Goal: Navigation & Orientation: Find specific page/section

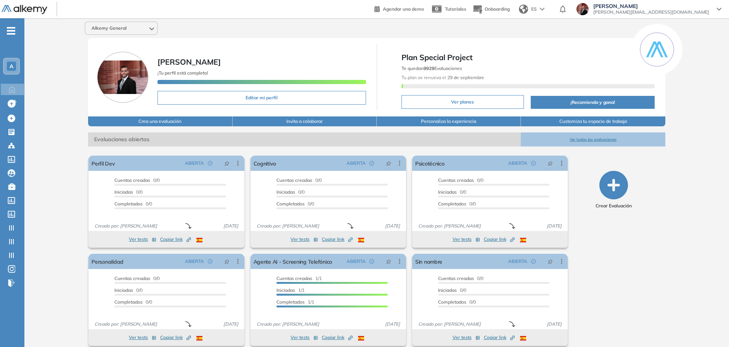
click at [9, 29] on span "-" at bounding box center [11, 30] width 8 height 6
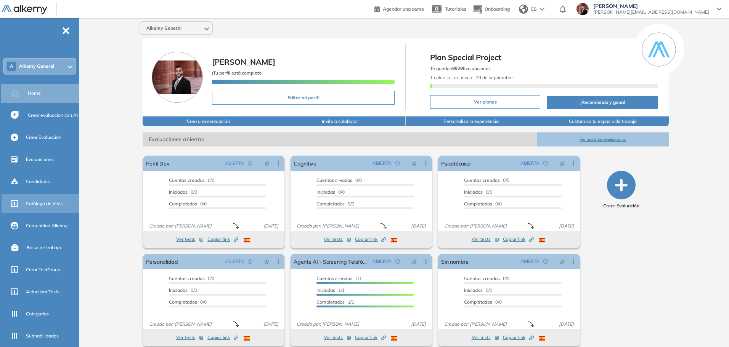
click at [37, 202] on span "Catálogo de tests" at bounding box center [44, 203] width 37 height 7
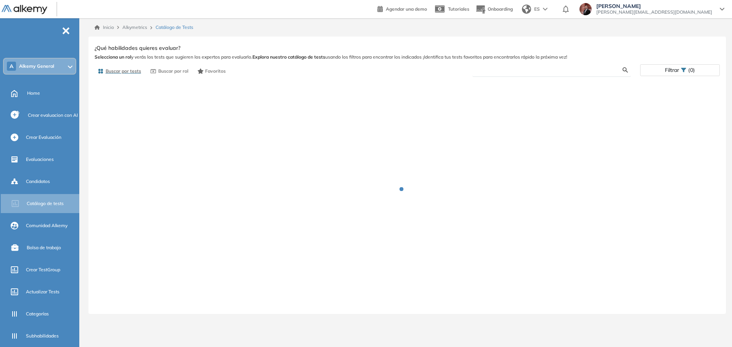
click at [567, 68] on input "text" at bounding box center [550, 70] width 144 height 7
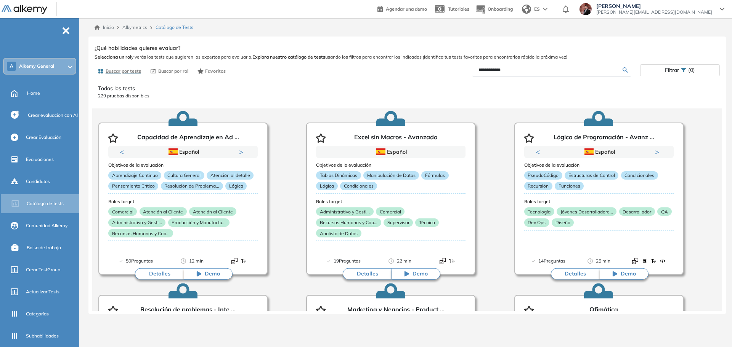
type input "**********"
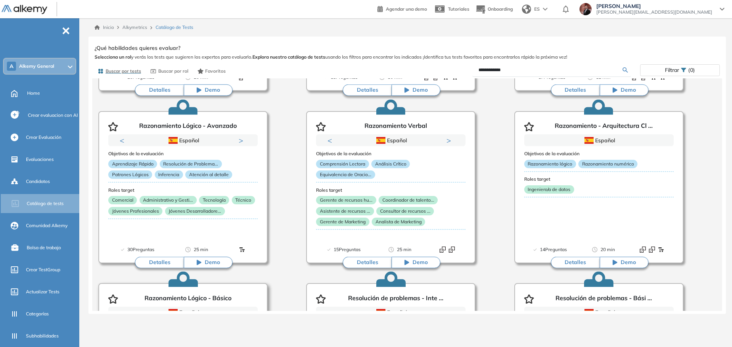
scroll to position [286, 0]
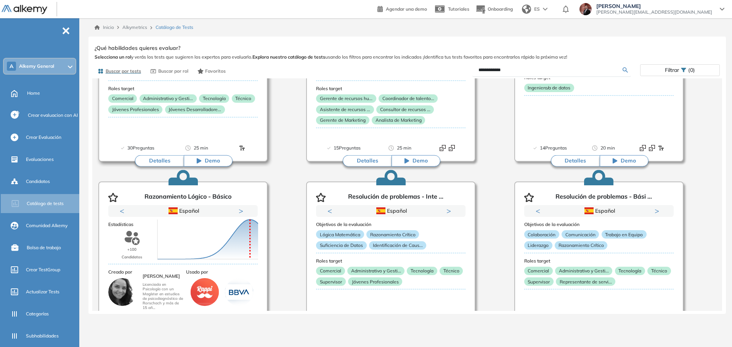
click at [159, 158] on button "Detalles" at bounding box center [159, 160] width 49 height 11
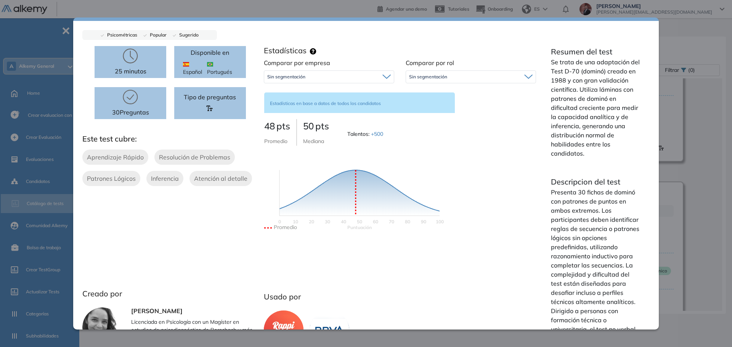
scroll to position [0, 0]
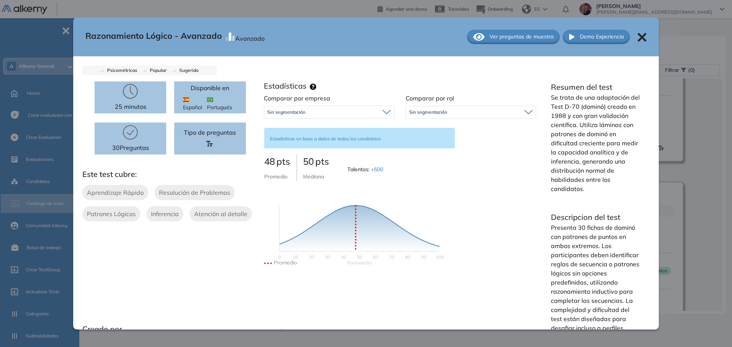
drag, startPoint x: 377, startPoint y: 109, endPoint x: 378, endPoint y: 113, distance: 4.6
click at [378, 113] on div "Sin segmentación" at bounding box center [329, 112] width 130 height 12
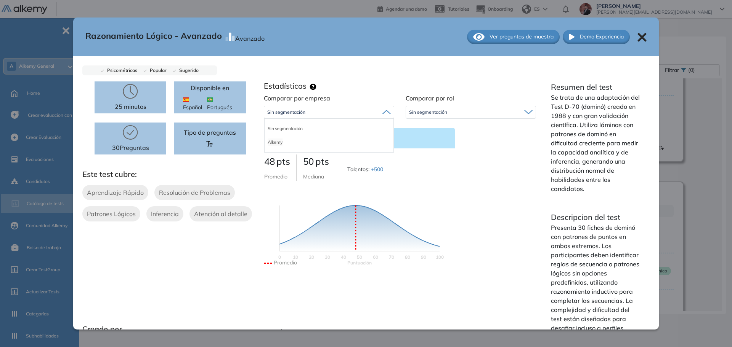
click at [275, 141] on li "Alkemy" at bounding box center [274, 143] width 15 height 8
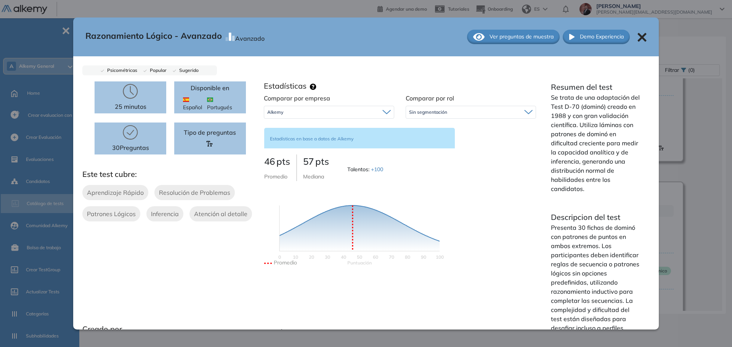
click at [476, 110] on div "Sin segmentación" at bounding box center [471, 112] width 130 height 12
drag, startPoint x: 507, startPoint y: 218, endPoint x: 498, endPoint y: 219, distance: 9.6
click at [507, 218] on div "Comparar por empresa Alkemy Sin segmentación Alkemy Comparar por rol Sin segmen…" at bounding box center [399, 188] width 283 height 188
click at [637, 39] on icon at bounding box center [641, 37] width 9 height 9
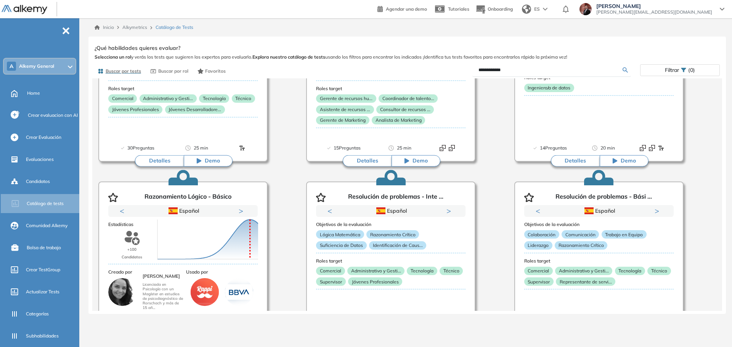
click at [54, 67] on div "A Alkemy General" at bounding box center [40, 66] width 72 height 15
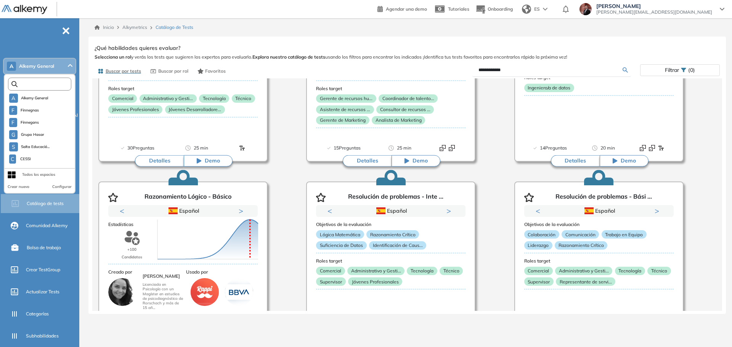
click at [49, 83] on input "text" at bounding box center [42, 85] width 48 height 6
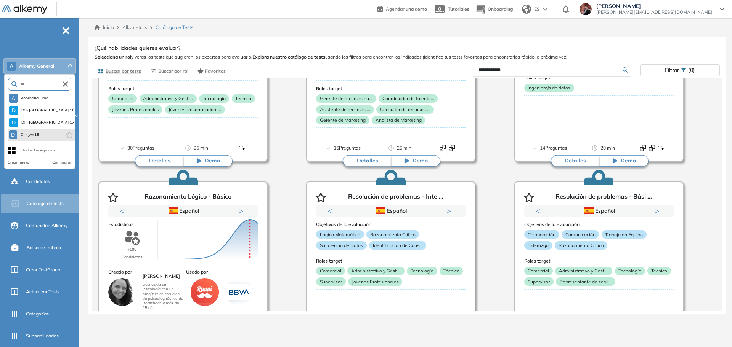
type input "***"
click at [36, 133] on span "D! - JAV18" at bounding box center [29, 135] width 19 height 6
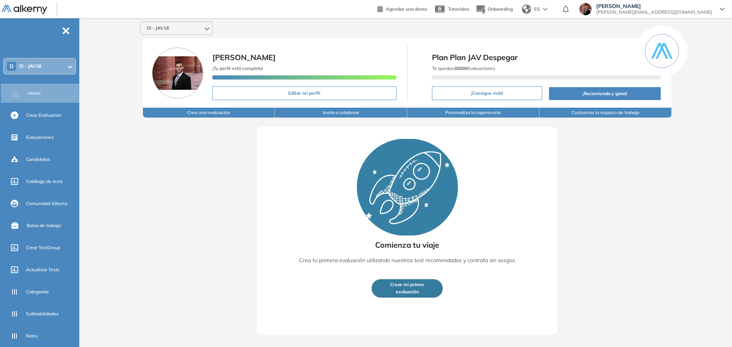
click at [30, 62] on div "D D! - JAV18" at bounding box center [40, 66] width 72 height 15
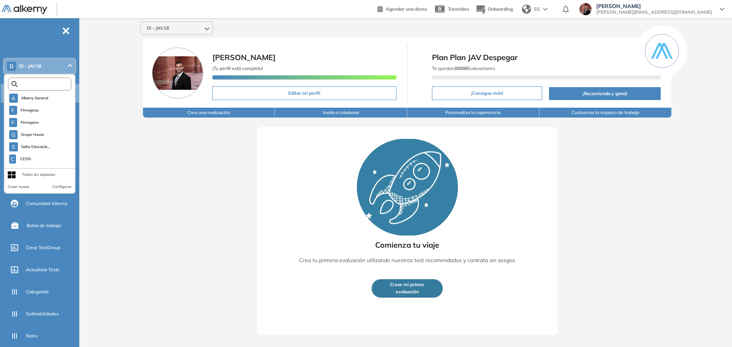
click at [37, 86] on input "text" at bounding box center [42, 85] width 48 height 6
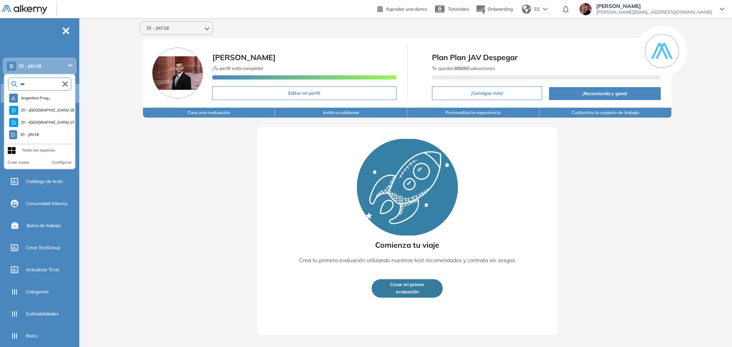
type input "***"
drag, startPoint x: 156, startPoint y: 170, endPoint x: 137, endPoint y: 155, distance: 23.9
click at [155, 168] on div "Comienza tu viaje Crea tu primera evaluación utilizando nuestros test recomenda…" at bounding box center [407, 227] width 600 height 218
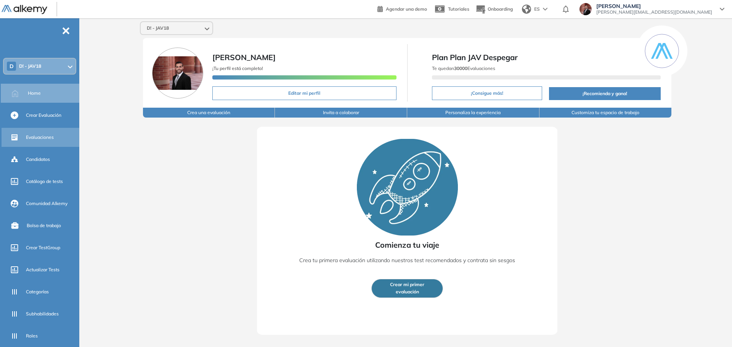
click at [45, 137] on span "Evaluaciones" at bounding box center [40, 137] width 28 height 7
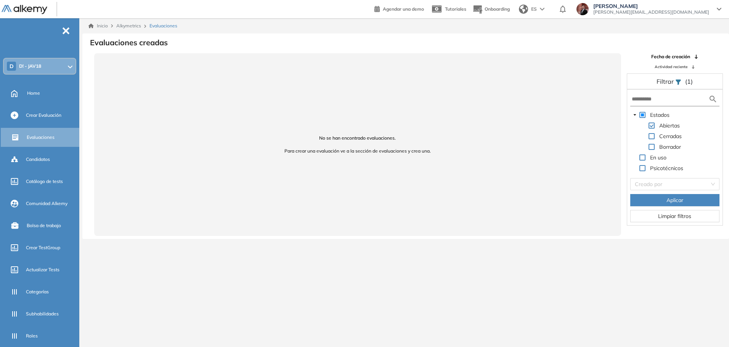
click at [651, 136] on span at bounding box center [651, 136] width 6 height 6
click at [674, 198] on span "Aplicar" at bounding box center [674, 200] width 17 height 8
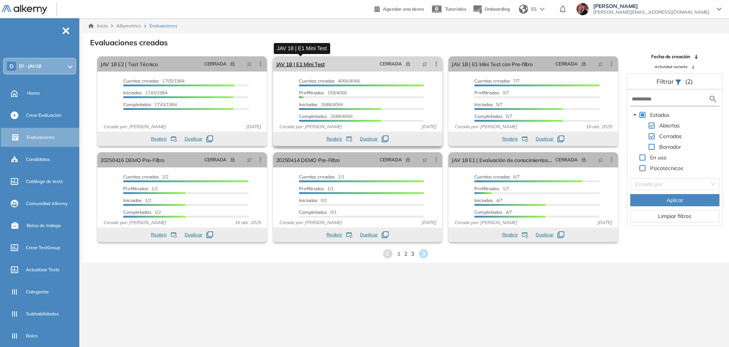
click at [311, 64] on link "JAV 18 | E1 Mini Test" at bounding box center [300, 63] width 49 height 15
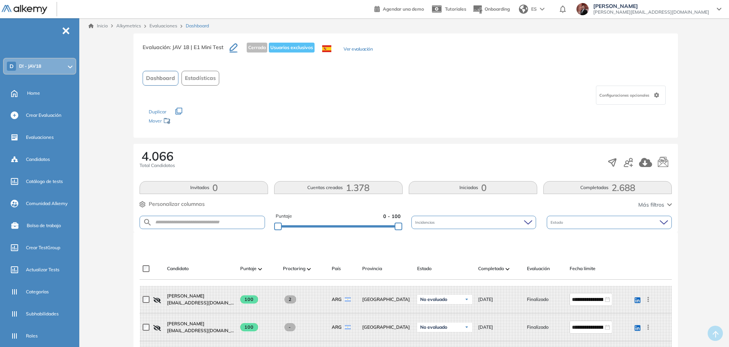
click at [208, 83] on button "Estadísticas" at bounding box center [200, 78] width 38 height 15
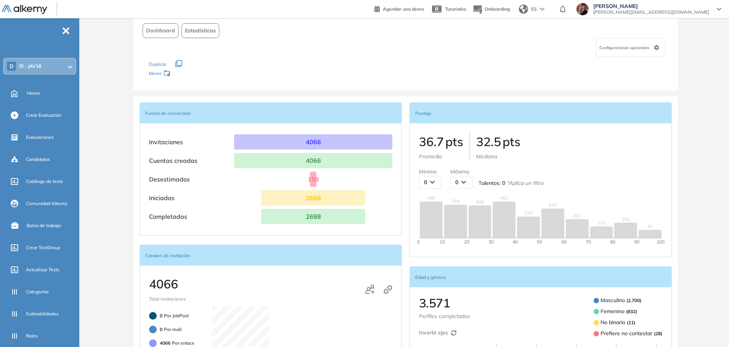
scroll to position [143, 0]
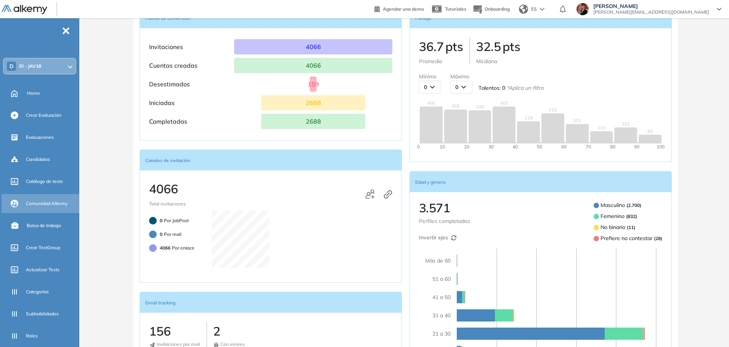
click at [56, 202] on span "Comunidad Alkemy" at bounding box center [47, 203] width 42 height 7
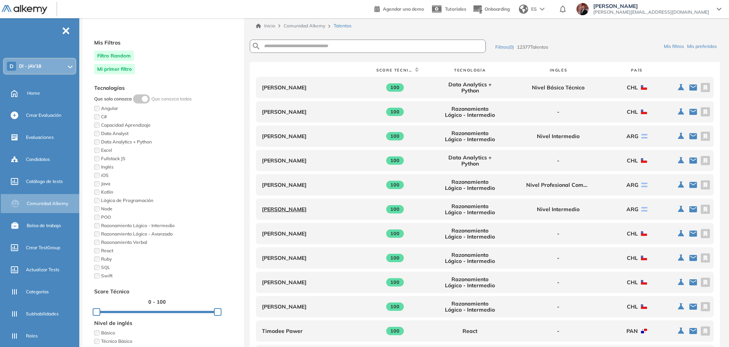
click at [280, 211] on link "[PERSON_NAME]" at bounding box center [284, 209] width 45 height 7
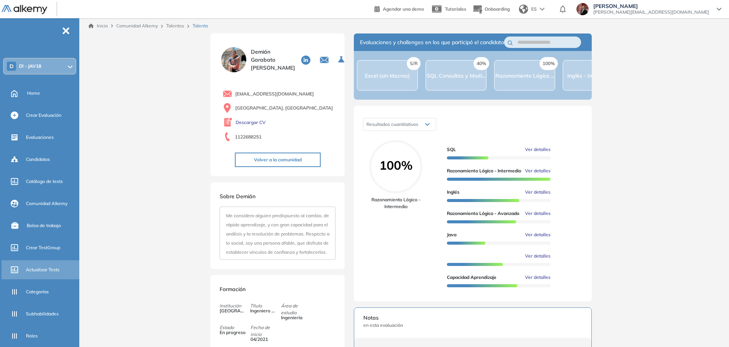
click at [40, 271] on span "Actualizar Tests" at bounding box center [43, 270] width 34 height 7
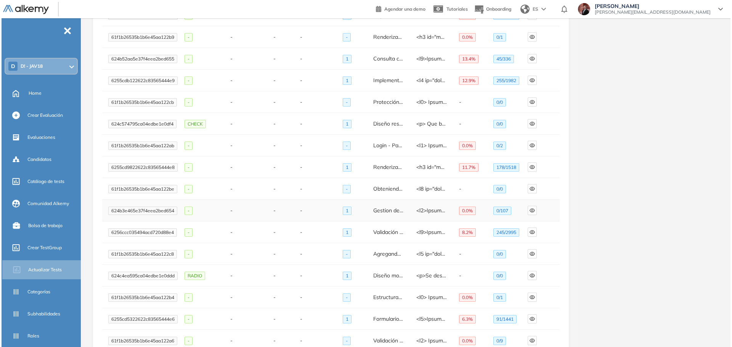
scroll to position [224, 0]
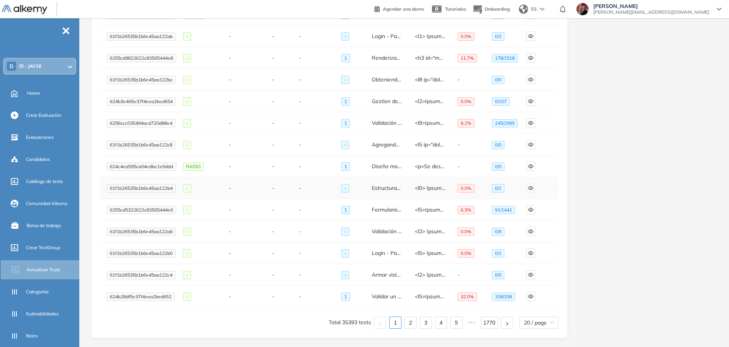
click at [530, 189] on icon "eye" at bounding box center [530, 188] width 5 height 5
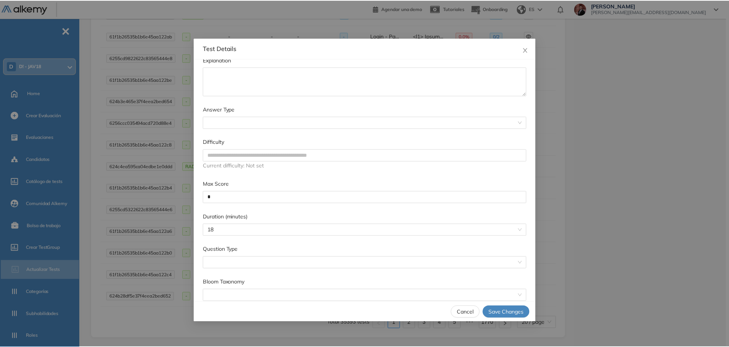
scroll to position [274, 0]
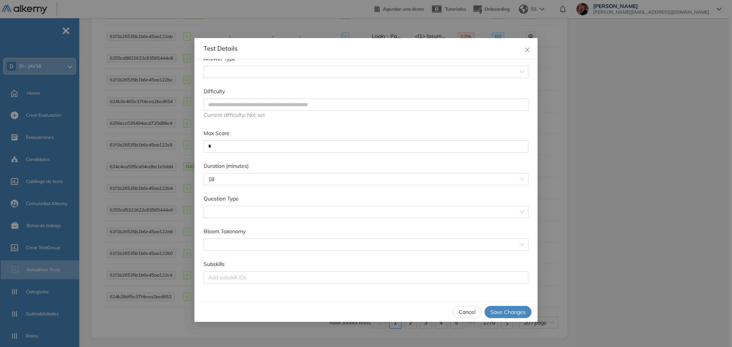
click at [467, 315] on span "Cancel" at bounding box center [466, 312] width 17 height 8
